Goal: Task Accomplishment & Management: Use online tool/utility

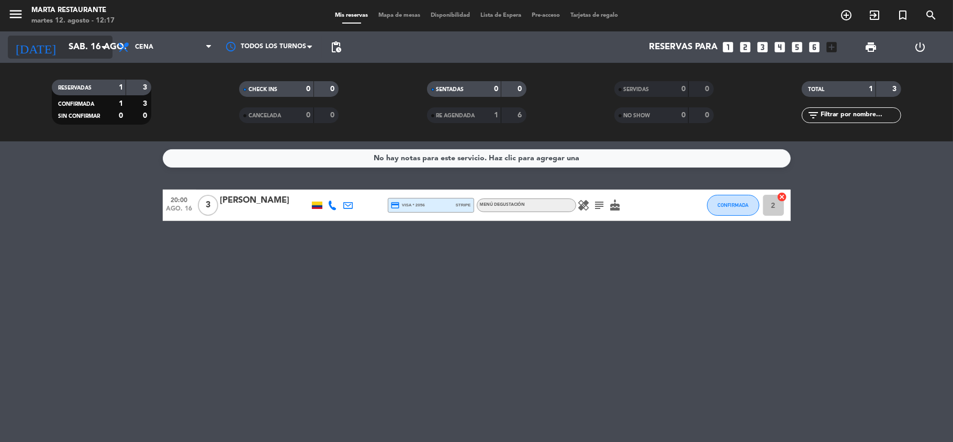
click at [63, 43] on input "sáb. 16 ago." at bounding box center [119, 47] width 113 height 20
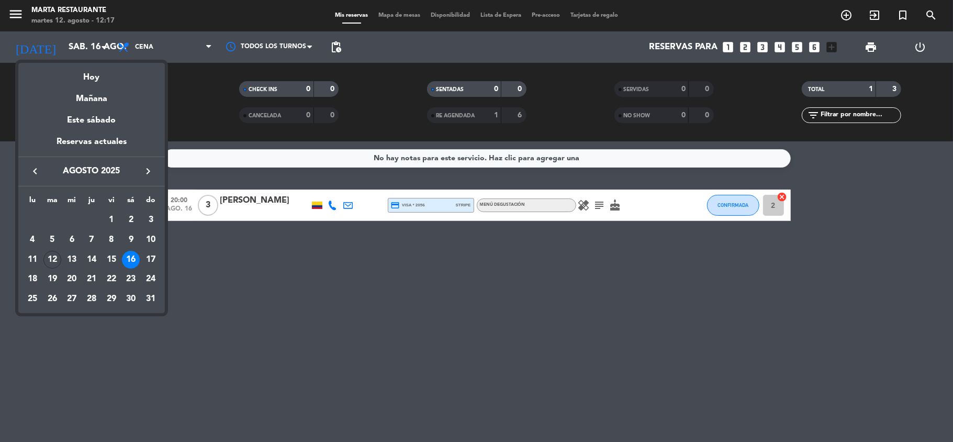
click at [17, 8] on div at bounding box center [476, 221] width 953 height 442
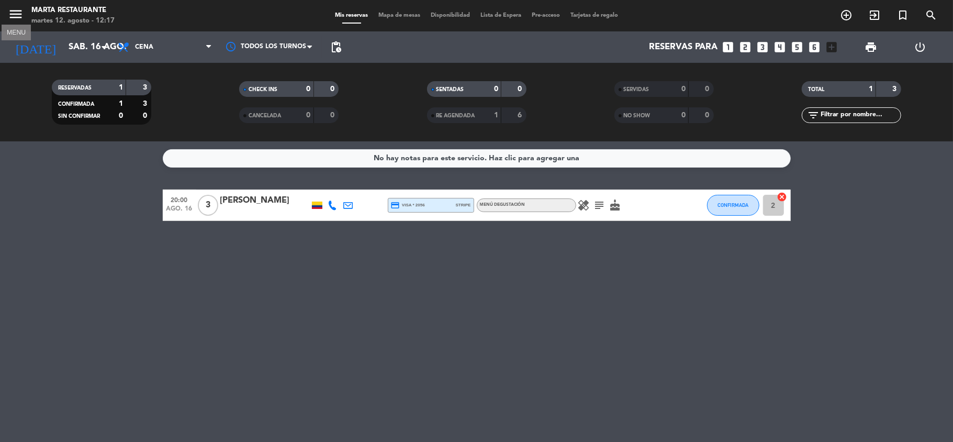
click at [17, 8] on icon "menu" at bounding box center [16, 14] width 16 height 16
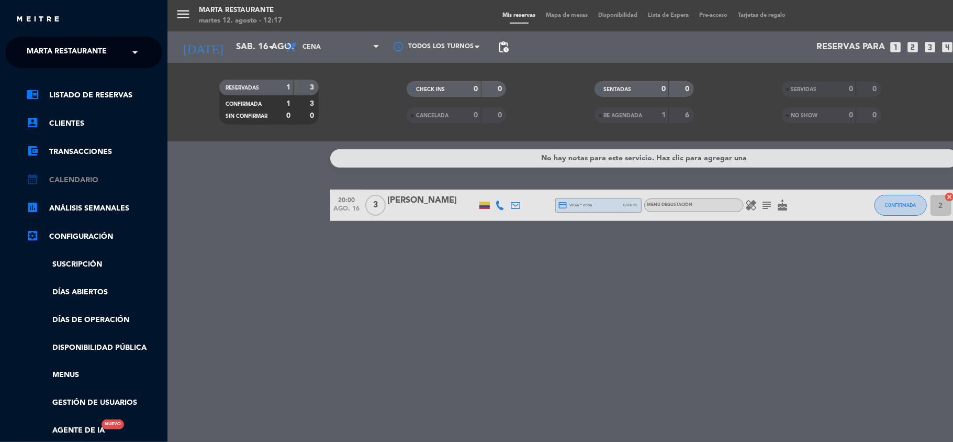
click at [90, 178] on link "calendar_month Calendario" at bounding box center [94, 180] width 136 height 13
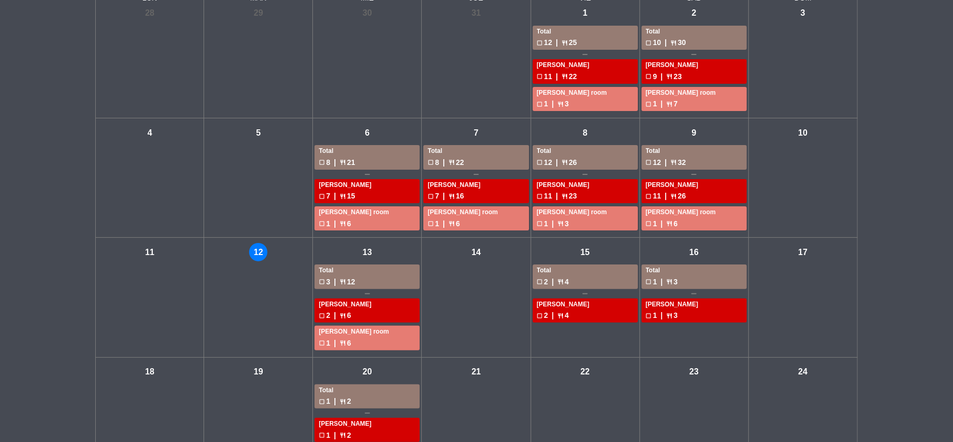
scroll to position [80, 0]
click at [597, 159] on div "check_box_outline_blank 12 | restaurant 26" at bounding box center [585, 163] width 97 height 12
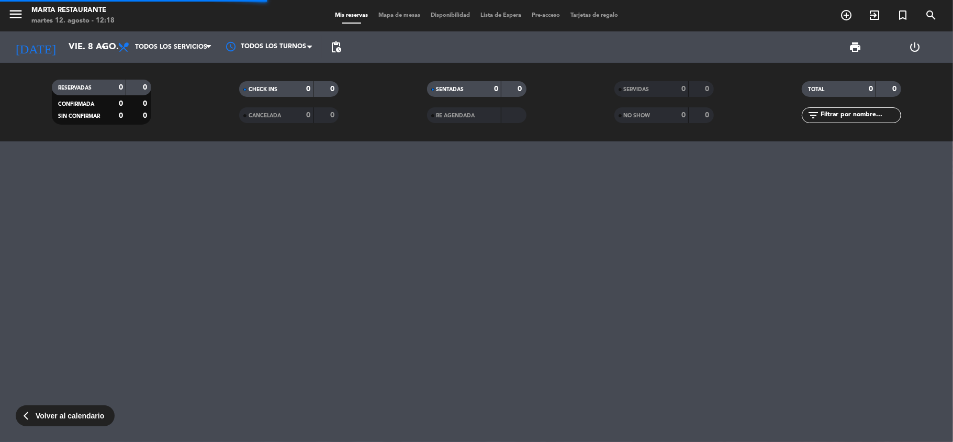
click at [597, 159] on div "menu [PERSON_NAME] Restaurante martes 12. agosto - 12:18 Mis reservas Mapa de m…" at bounding box center [476, 221] width 953 height 442
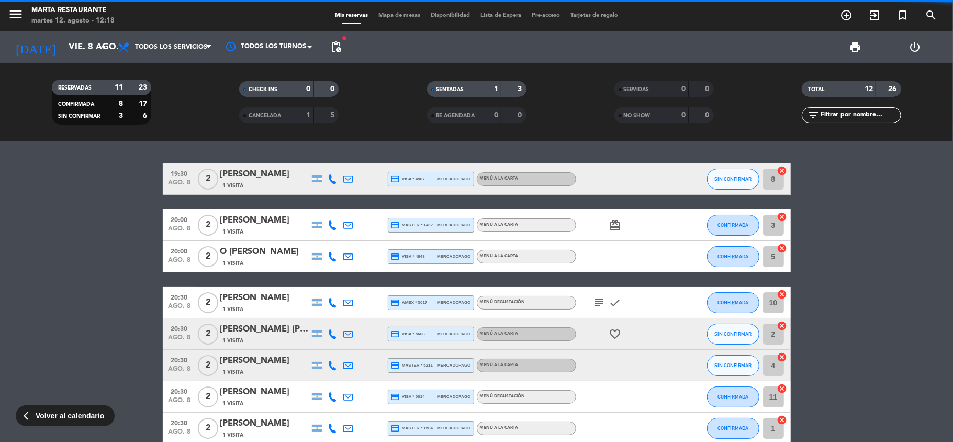
drag, startPoint x: 597, startPoint y: 159, endPoint x: 360, endPoint y: 115, distance: 240.6
click at [360, 115] on div "menu [PERSON_NAME] Restaurante martes 12. agosto - 12:18 Mis reservas Mapa de m…" at bounding box center [476, 221] width 953 height 442
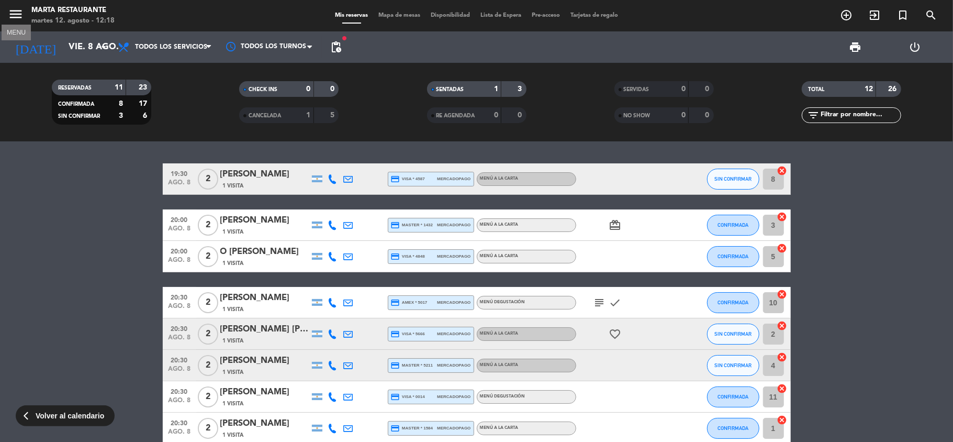
click at [17, 9] on icon "menu" at bounding box center [16, 14] width 16 height 16
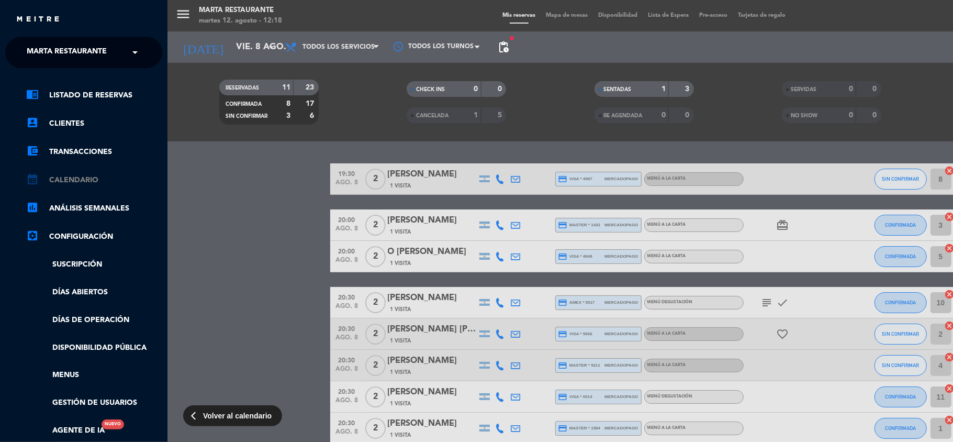
click at [74, 183] on link "calendar_month Calendario" at bounding box center [94, 180] width 136 height 13
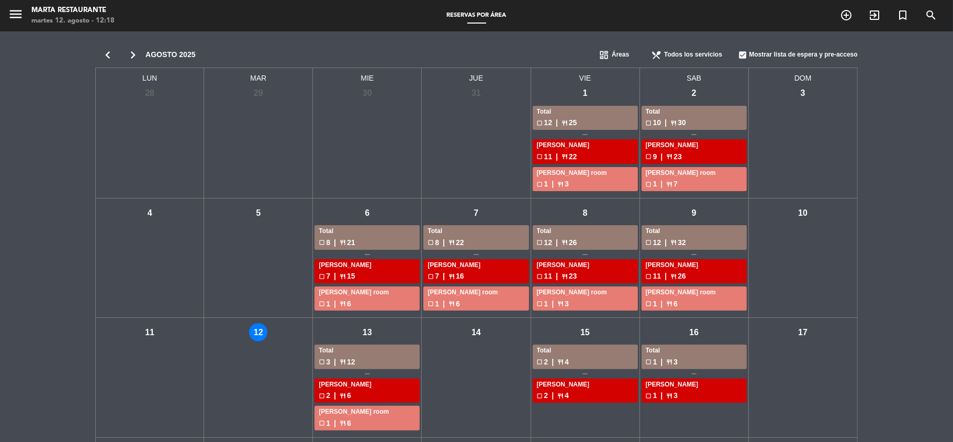
drag, startPoint x: 713, startPoint y: 248, endPoint x: 623, endPoint y: 323, distance: 117.1
click at [623, 323] on div "LUN MAR [PERSON_NAME] VIE SAB DOM lun - [DATE] - 29 mié - 30 jue - 31 vie - 1 T…" at bounding box center [476, 332] width 762 height 529
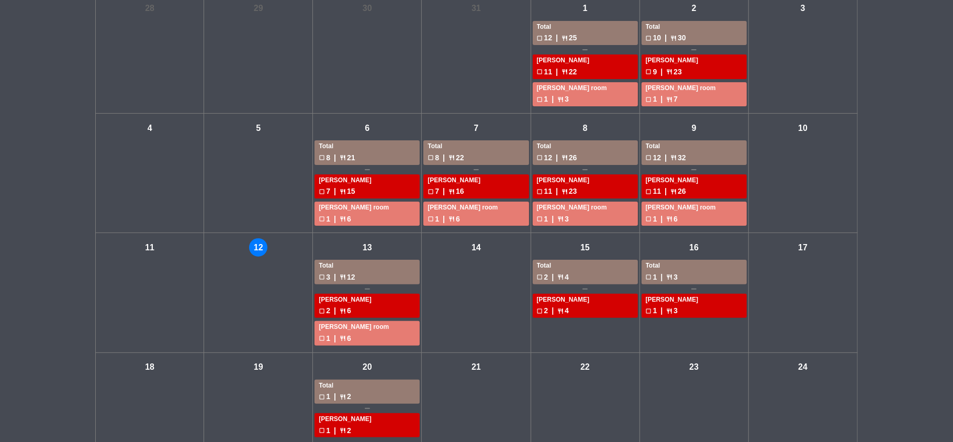
click at [457, 298] on div "jue - 14" at bounding box center [476, 292] width 109 height 119
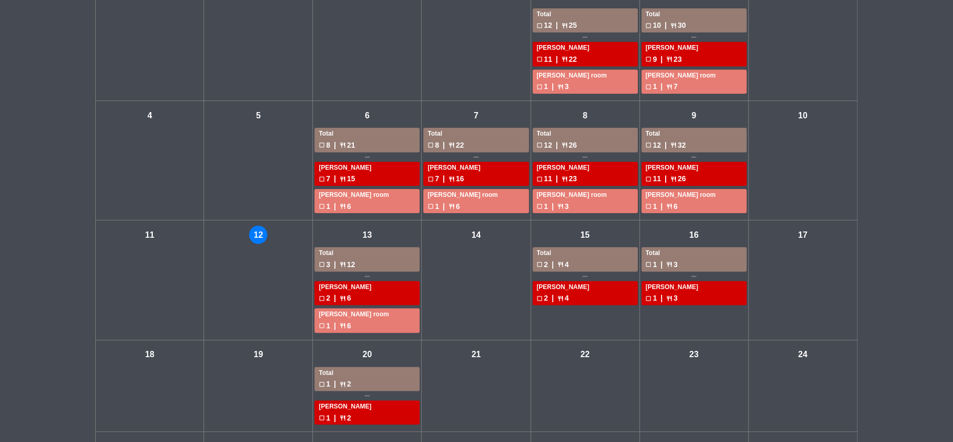
scroll to position [0, 0]
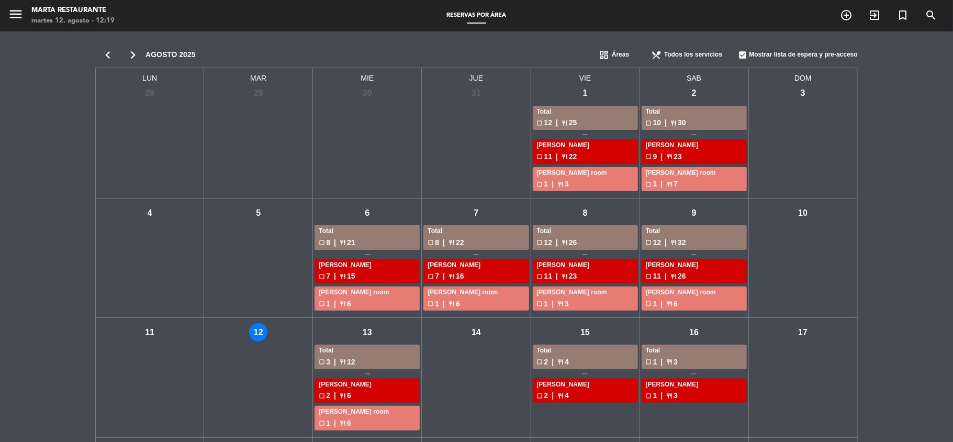
click at [134, 50] on icon "chevron_right" at bounding box center [132, 55] width 25 height 15
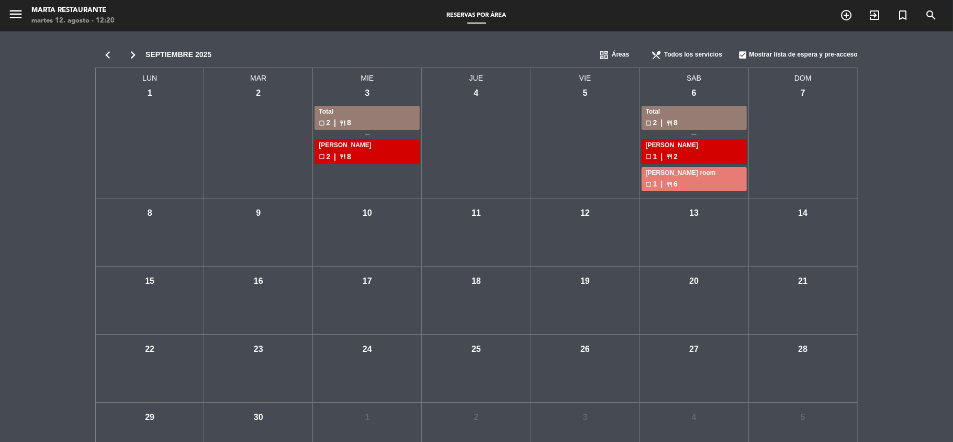
drag, startPoint x: 108, startPoint y: 60, endPoint x: 471, endPoint y: 139, distance: 371.8
click at [471, 139] on div "jue - 4" at bounding box center [476, 141] width 109 height 114
click at [128, 57] on icon "chevron_right" at bounding box center [132, 55] width 25 height 15
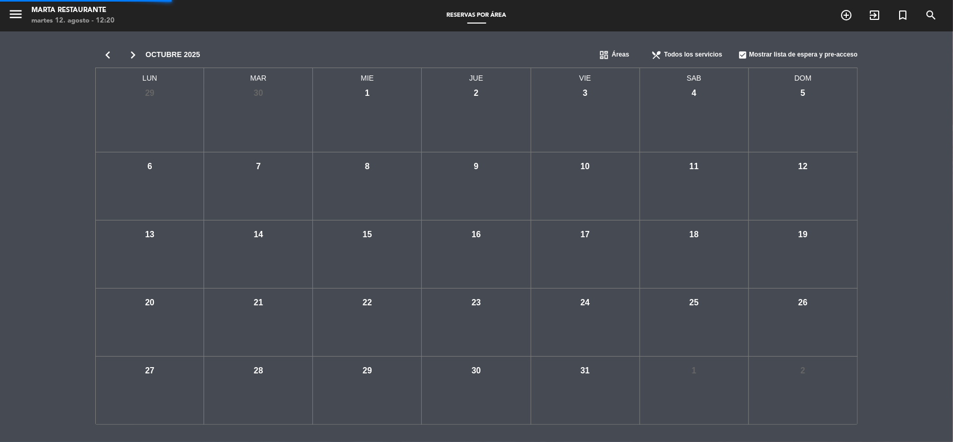
click at [128, 57] on icon "chevron_right" at bounding box center [132, 55] width 25 height 15
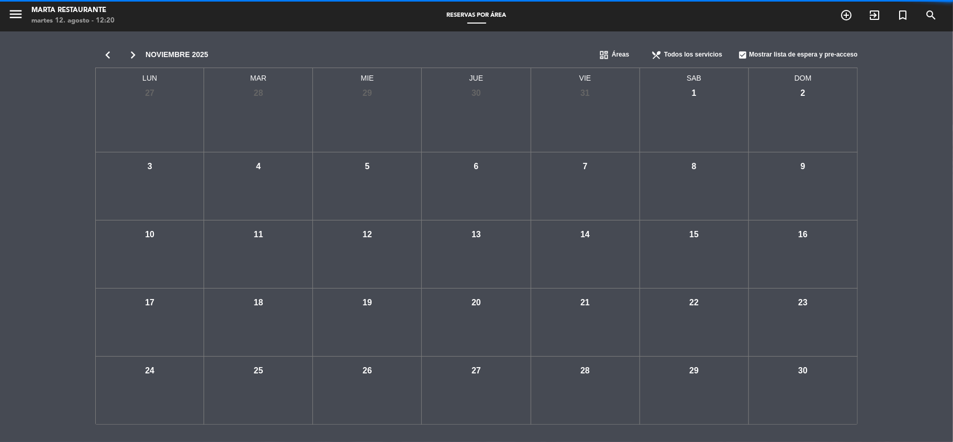
click at [131, 57] on icon "chevron_right" at bounding box center [132, 55] width 25 height 15
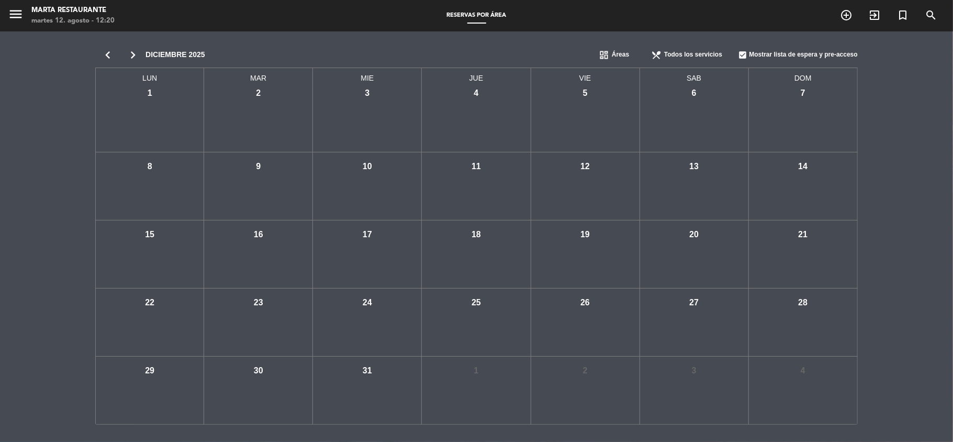
click at [110, 57] on icon "chevron_left" at bounding box center [107, 55] width 25 height 15
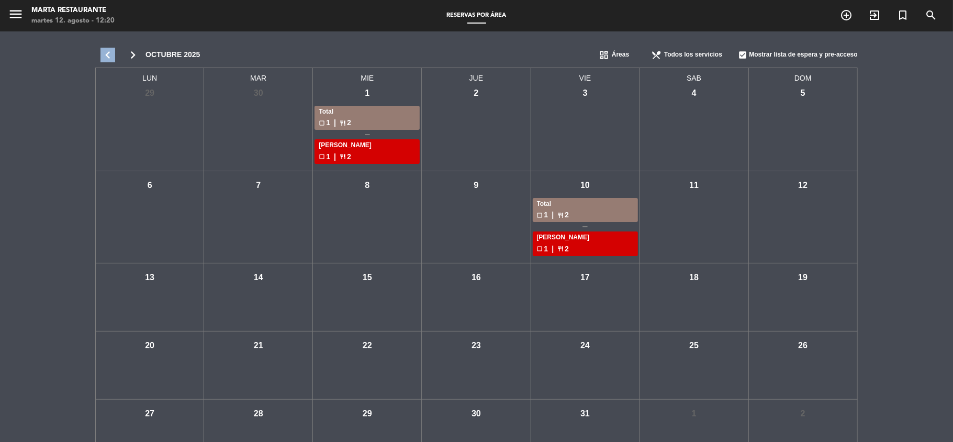
click at [110, 57] on icon "chevron_left" at bounding box center [107, 55] width 25 height 15
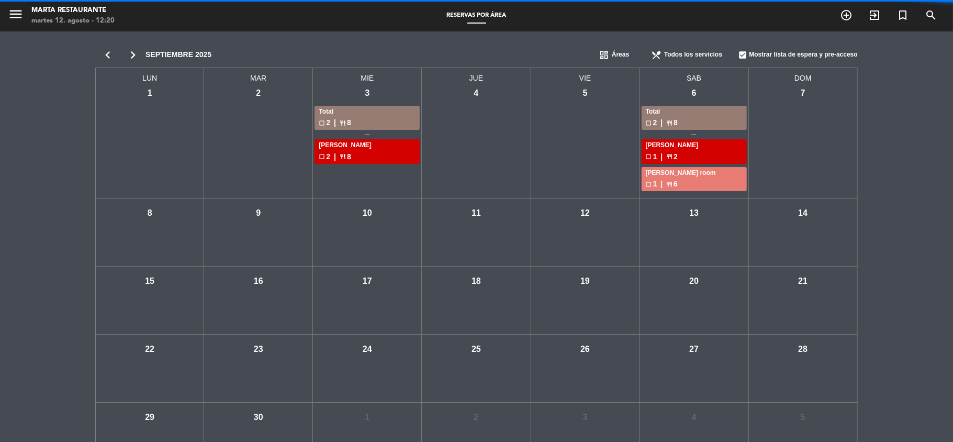
click at [130, 57] on icon "chevron_right" at bounding box center [132, 55] width 25 height 15
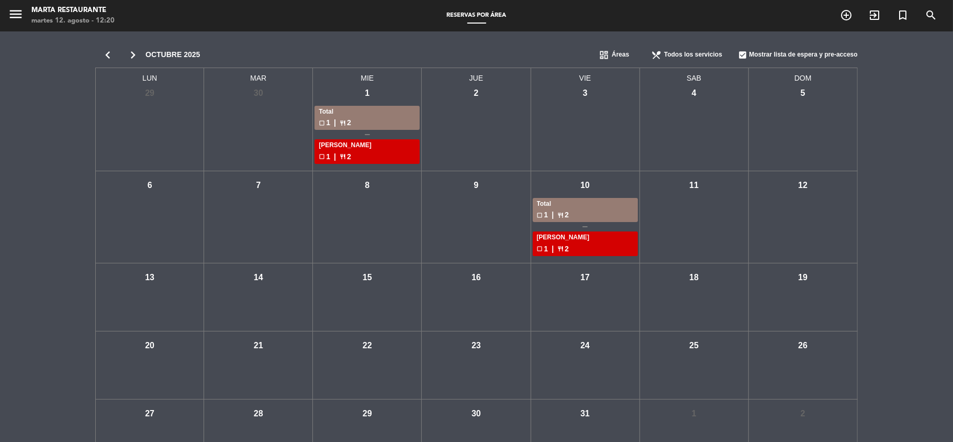
click at [107, 53] on icon "chevron_left" at bounding box center [107, 55] width 25 height 15
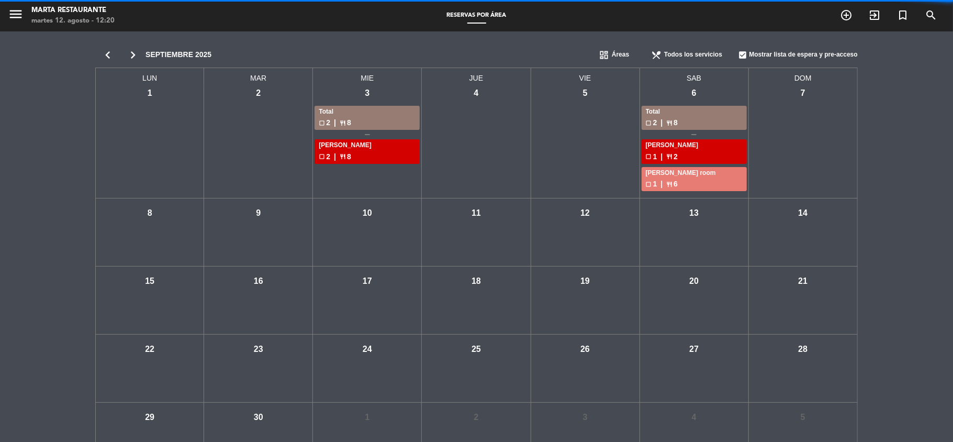
click at [107, 53] on icon "chevron_left" at bounding box center [107, 55] width 25 height 15
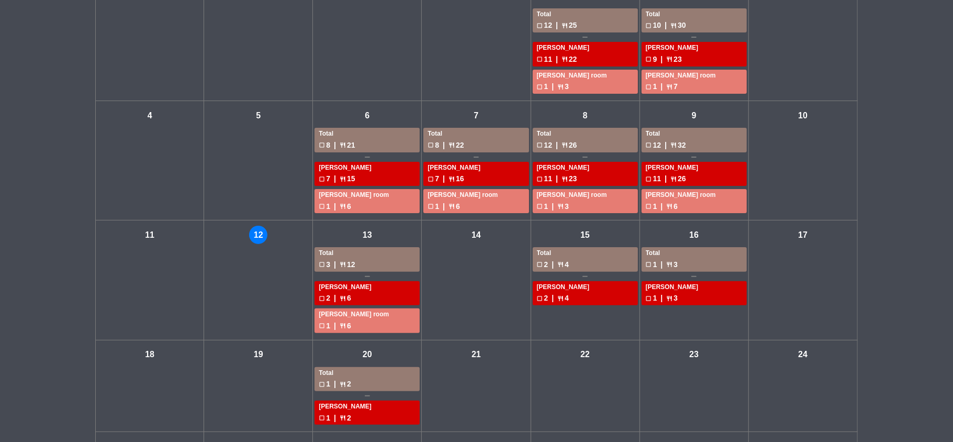
scroll to position [98, 0]
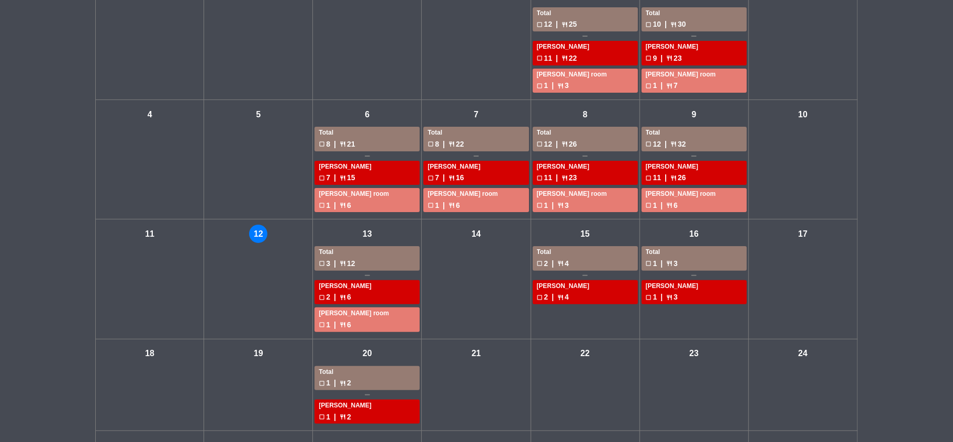
click at [688, 262] on div "check_box_outline_blank 1 | restaurant 3" at bounding box center [694, 263] width 97 height 12
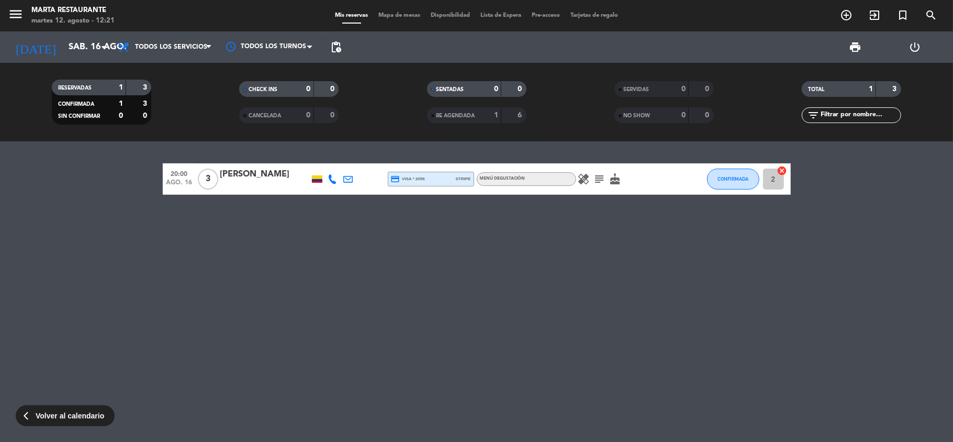
click at [315, 181] on div at bounding box center [317, 178] width 10 height 7
click at [10, 5] on span "menu" at bounding box center [20, 16] width 24 height 25
click at [14, 13] on icon "menu" at bounding box center [16, 14] width 16 height 16
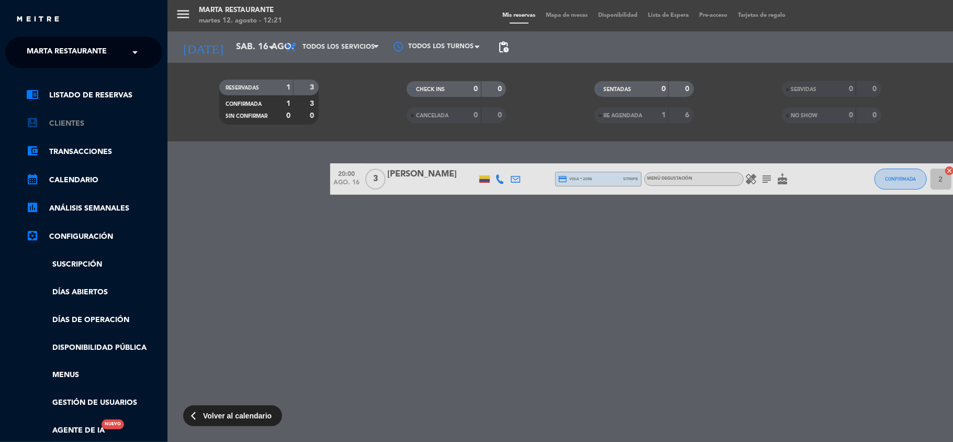
click at [71, 118] on link "account_box Clientes" at bounding box center [94, 123] width 136 height 13
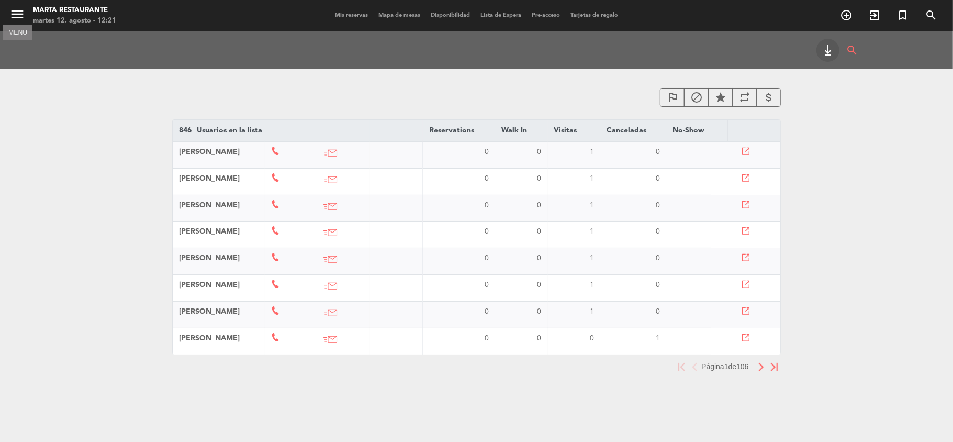
click at [15, 7] on icon "menu" at bounding box center [17, 14] width 16 height 16
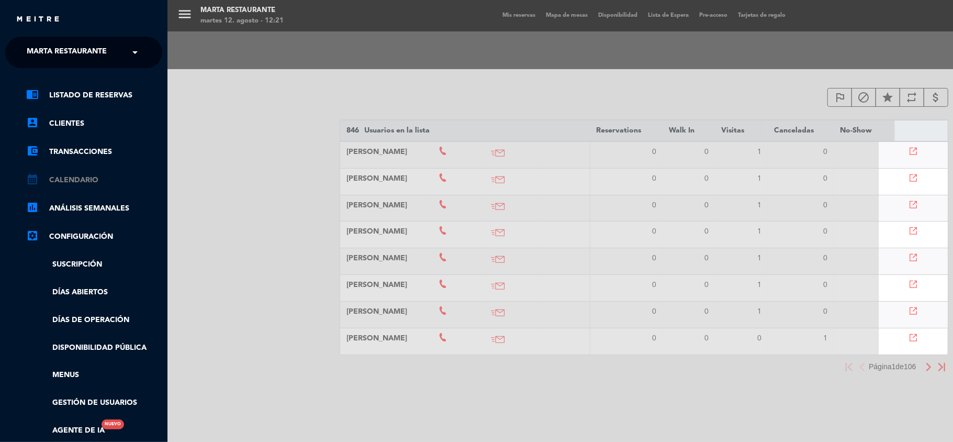
click at [76, 181] on link "calendar_month Calendario" at bounding box center [94, 180] width 136 height 13
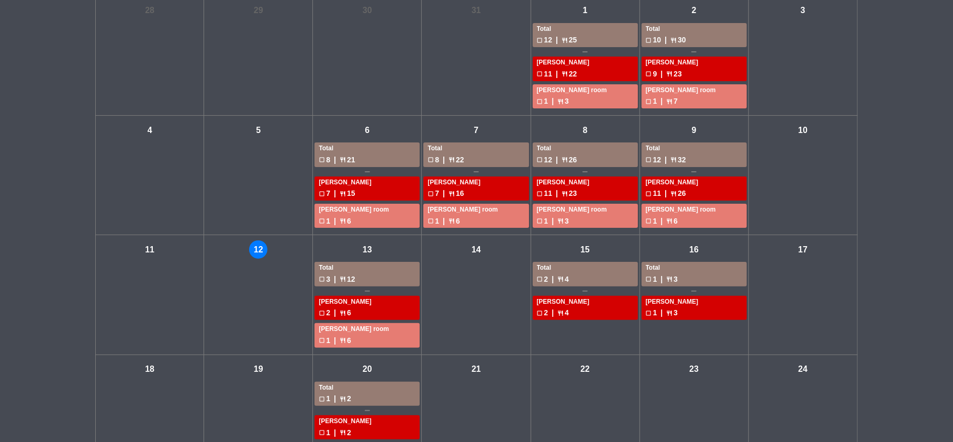
scroll to position [85, 0]
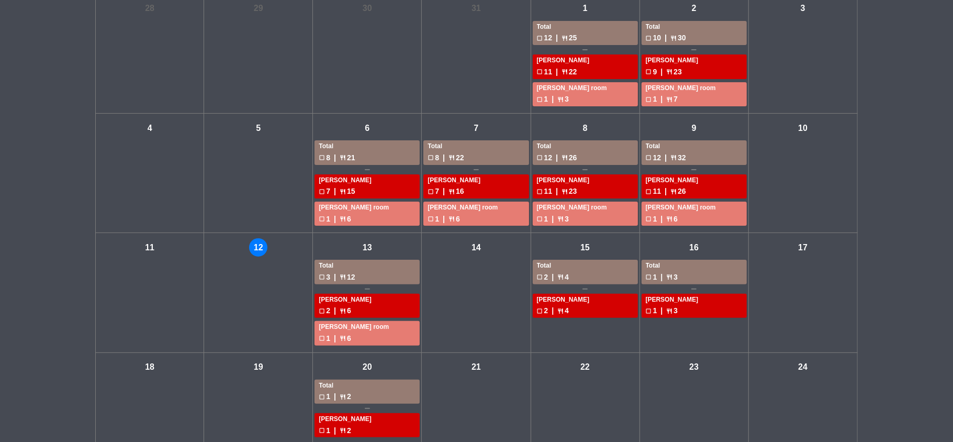
click at [365, 277] on div "check_box_outline_blank 3 | restaurant 12" at bounding box center [367, 277] width 97 height 12
